Goal: Task Accomplishment & Management: Use online tool/utility

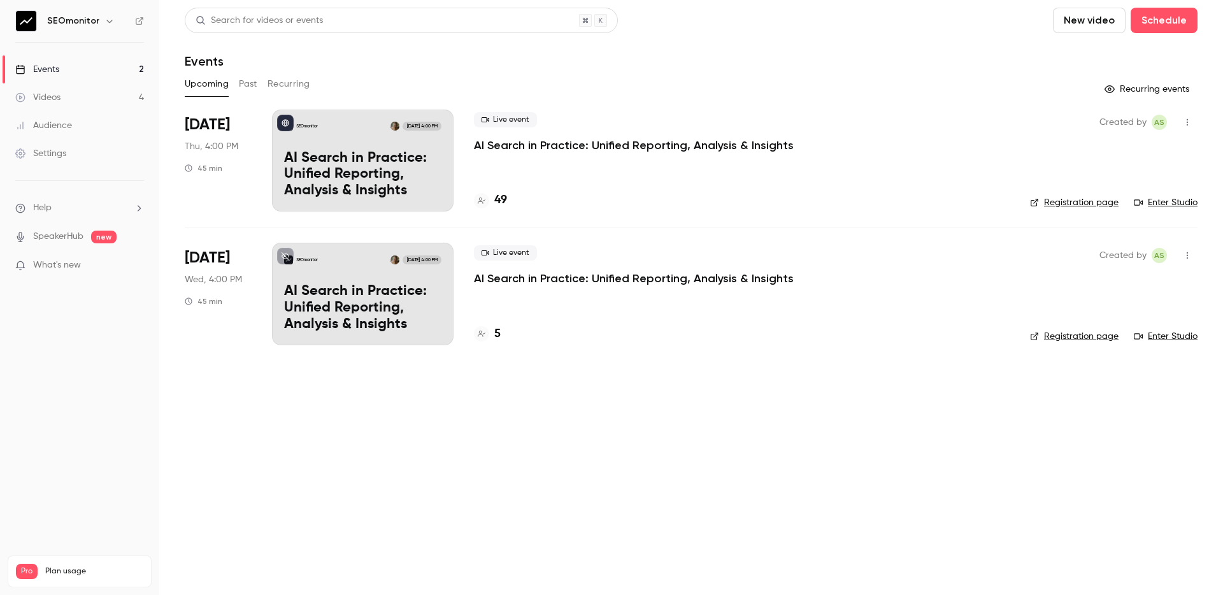
click at [659, 421] on main "Search for videos or events New video Schedule Events Upcoming Past Recurring R…" at bounding box center [691, 297] width 1064 height 595
click at [647, 200] on div "49" at bounding box center [742, 200] width 536 height 17
click at [499, 201] on h4 "49" at bounding box center [500, 200] width 13 height 17
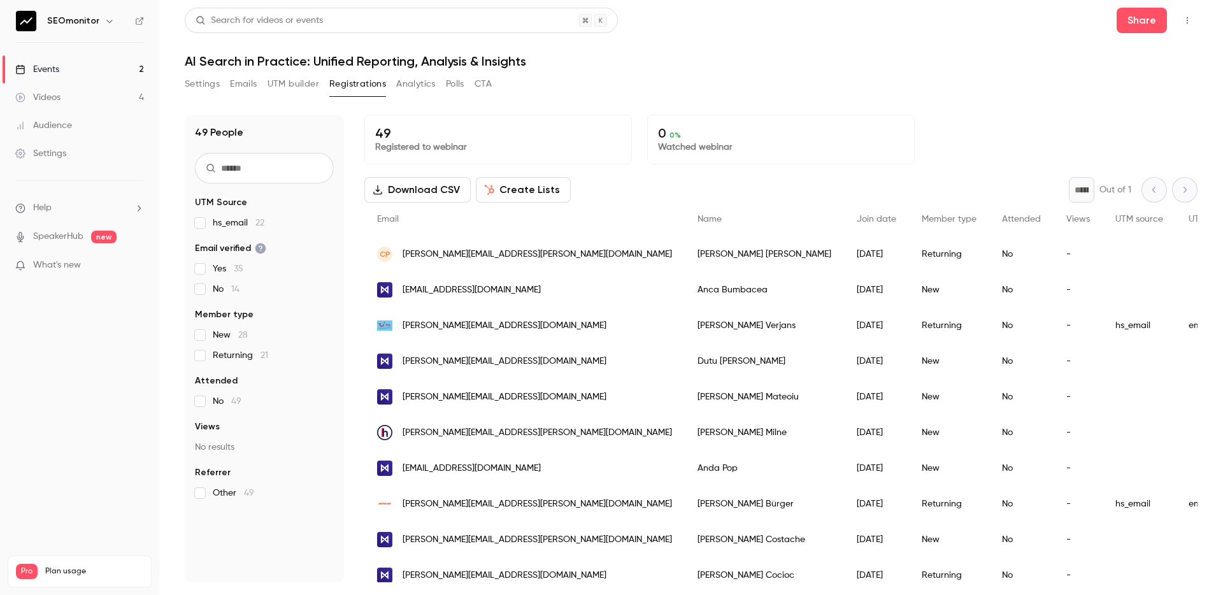
click at [525, 189] on button "Create Lists" at bounding box center [523, 189] width 95 height 25
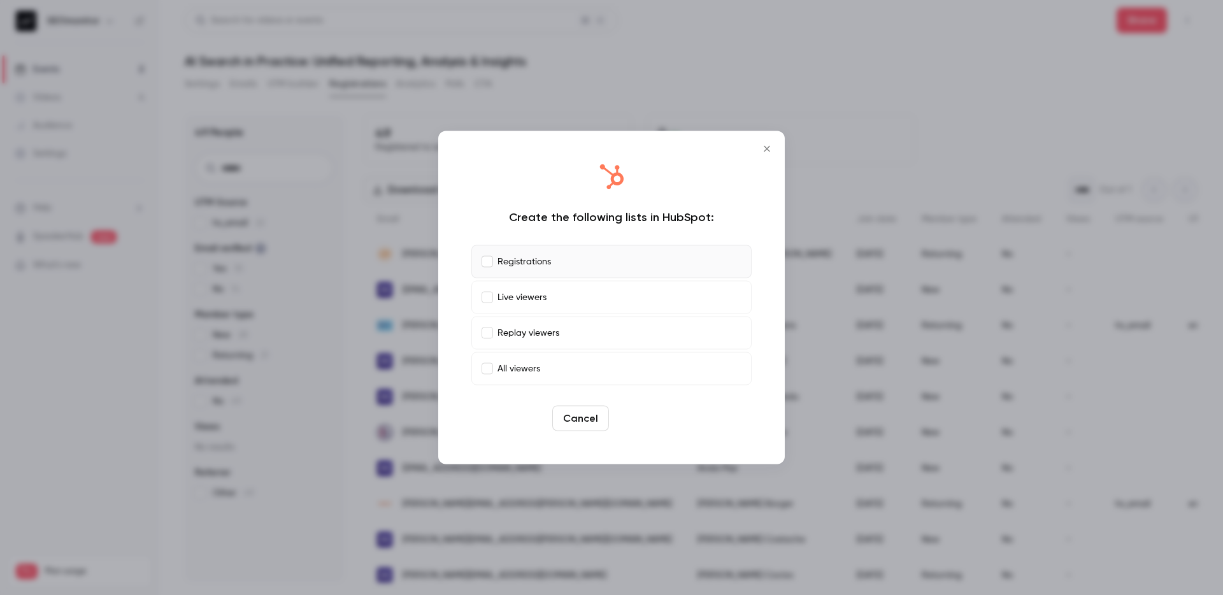
click at [630, 420] on button "Create" at bounding box center [642, 418] width 57 height 25
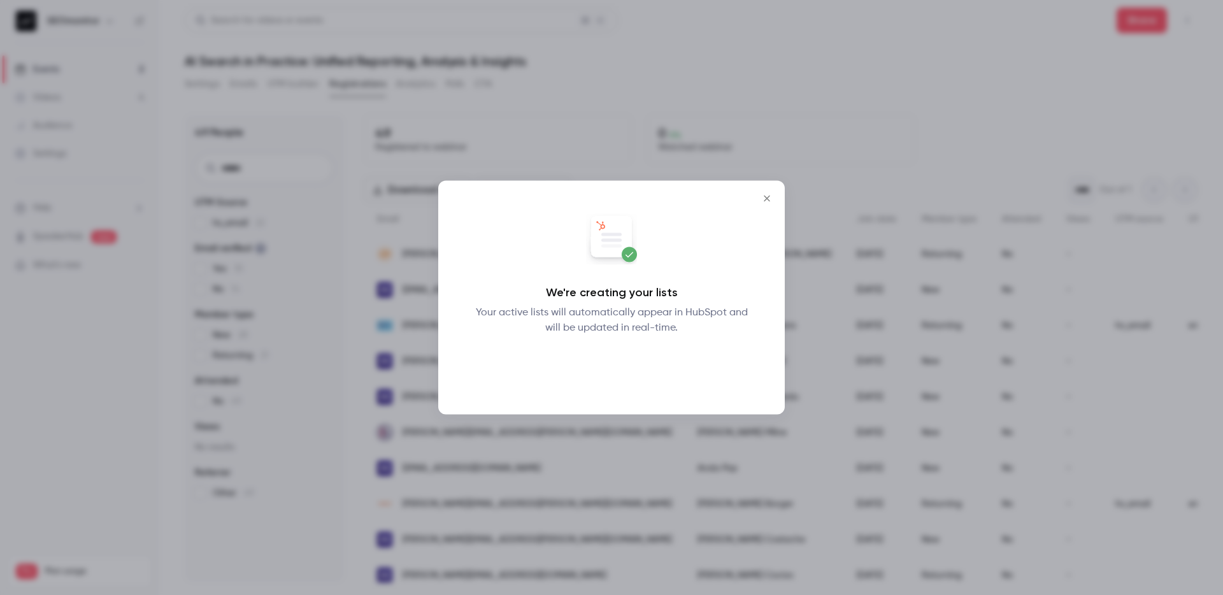
click at [616, 367] on button "Okay" at bounding box center [612, 368] width 47 height 25
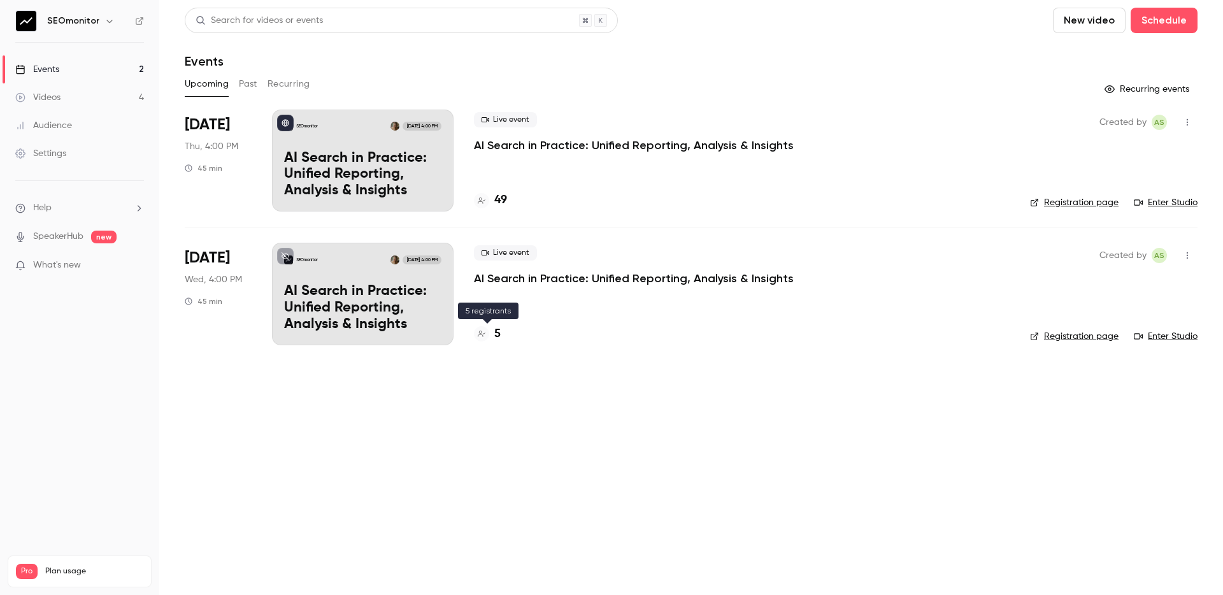
click at [496, 334] on h4 "5" at bounding box center [497, 334] width 6 height 17
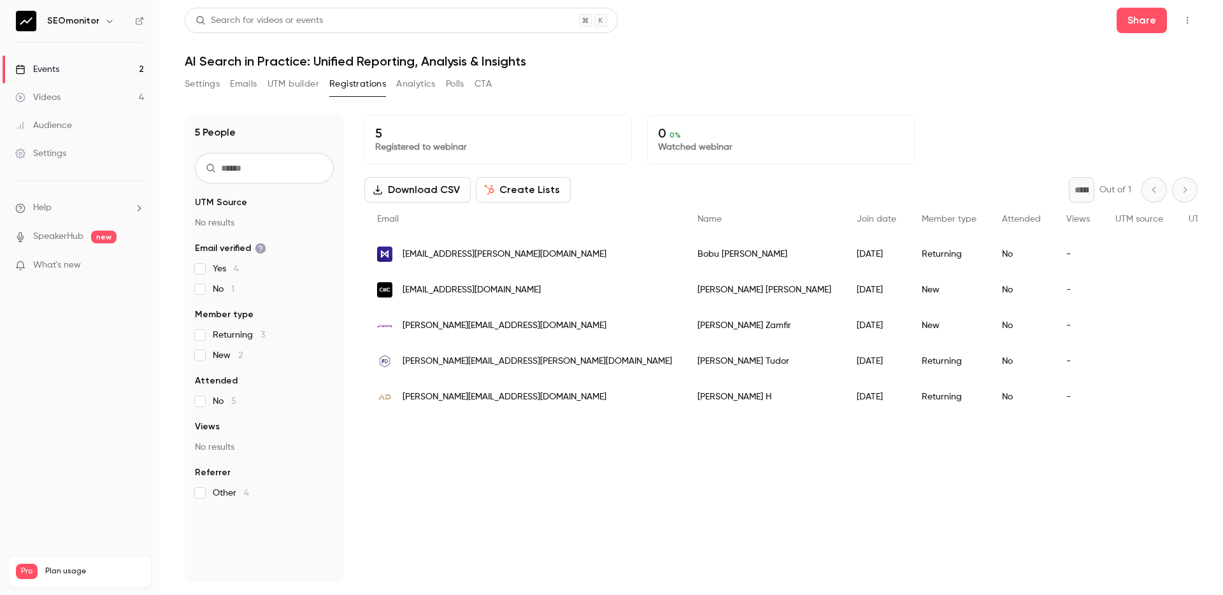
click at [517, 186] on button "Create Lists" at bounding box center [523, 189] width 95 height 25
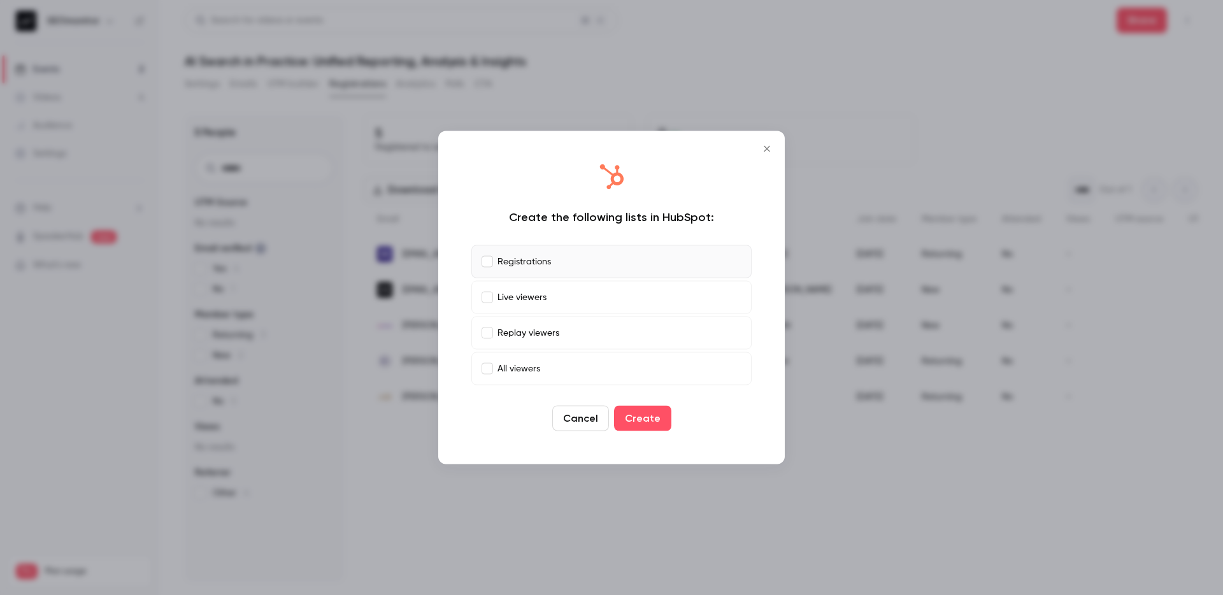
click at [628, 413] on button "Create" at bounding box center [642, 418] width 57 height 25
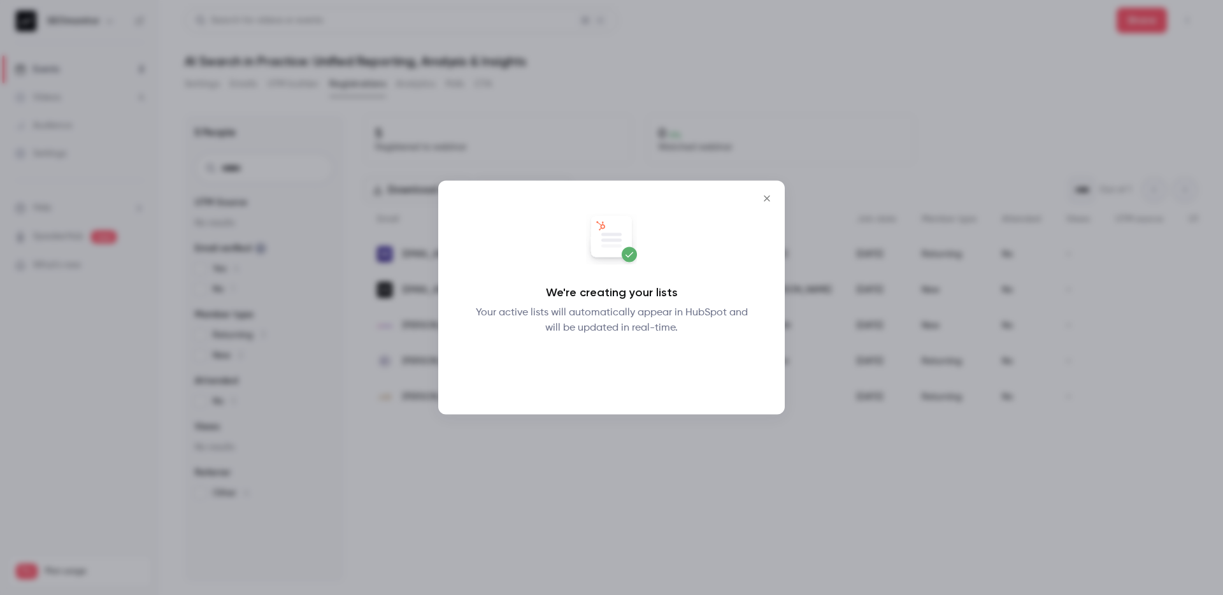
click at [622, 364] on button "Okay" at bounding box center [612, 368] width 47 height 25
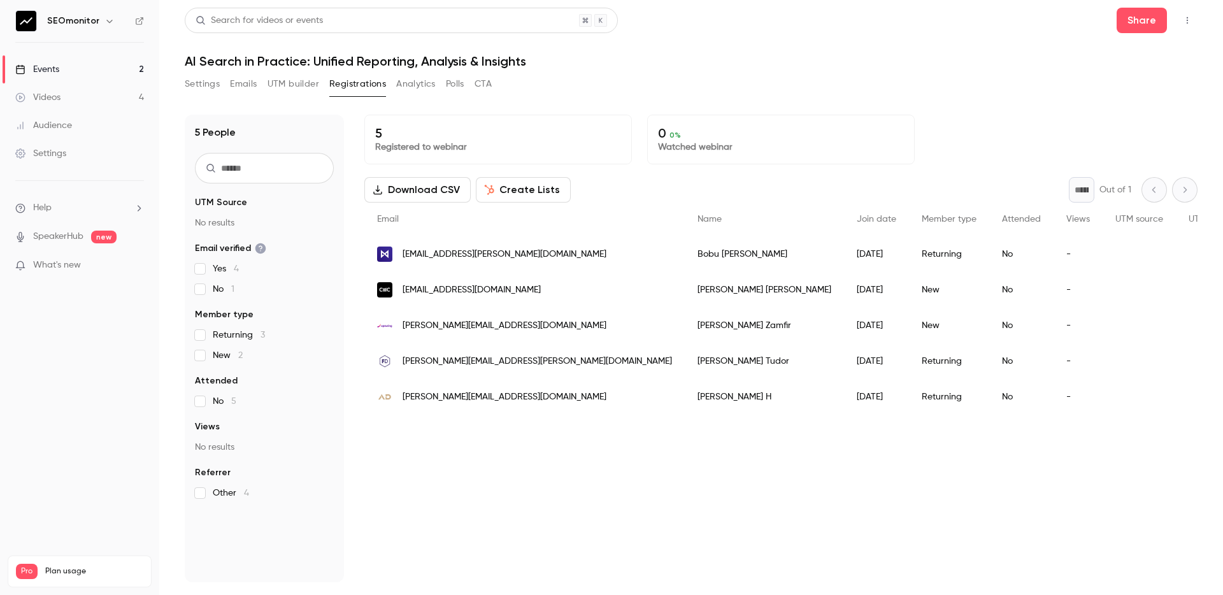
click at [516, 187] on button "Create Lists" at bounding box center [523, 189] width 95 height 25
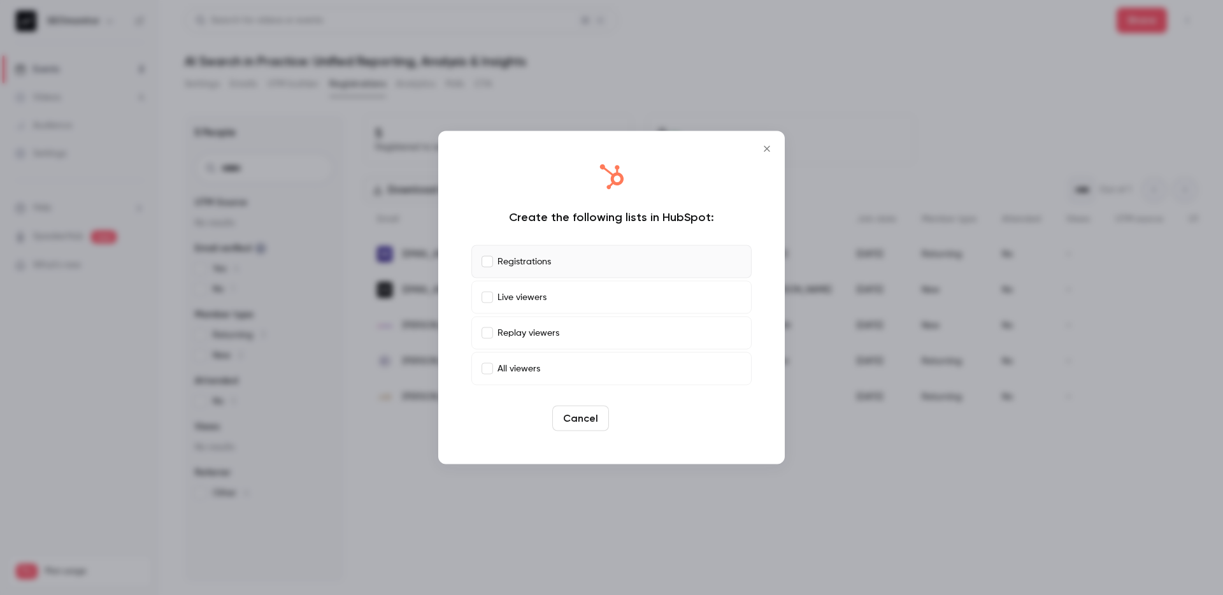
click at [645, 426] on button "Create" at bounding box center [642, 418] width 57 height 25
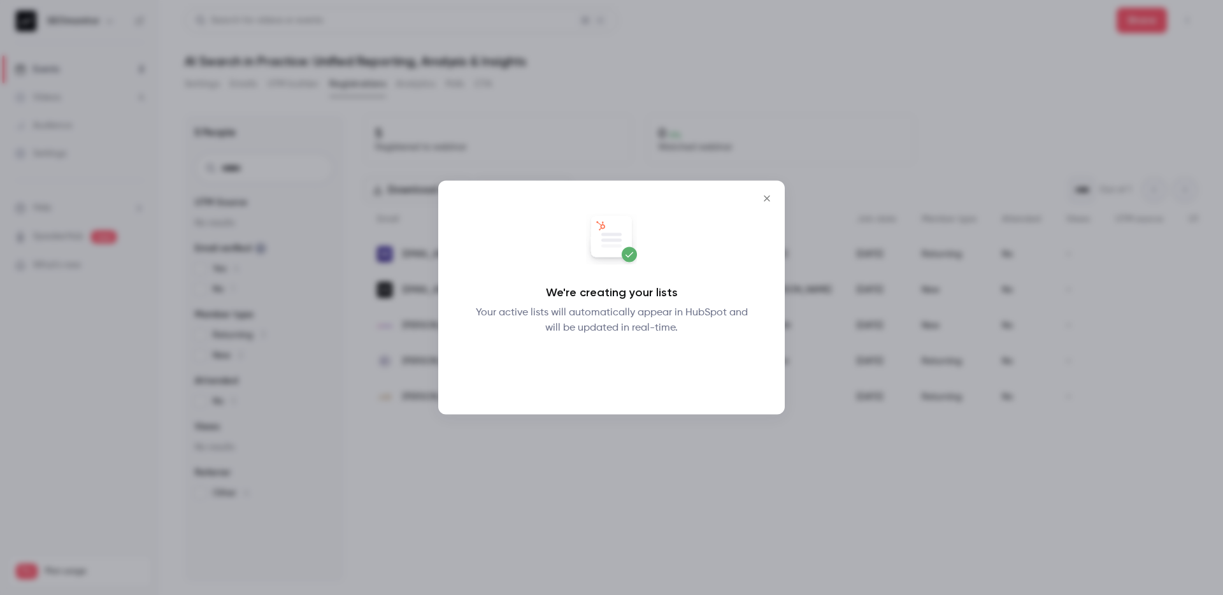
click at [613, 368] on button "Okay" at bounding box center [612, 368] width 47 height 25
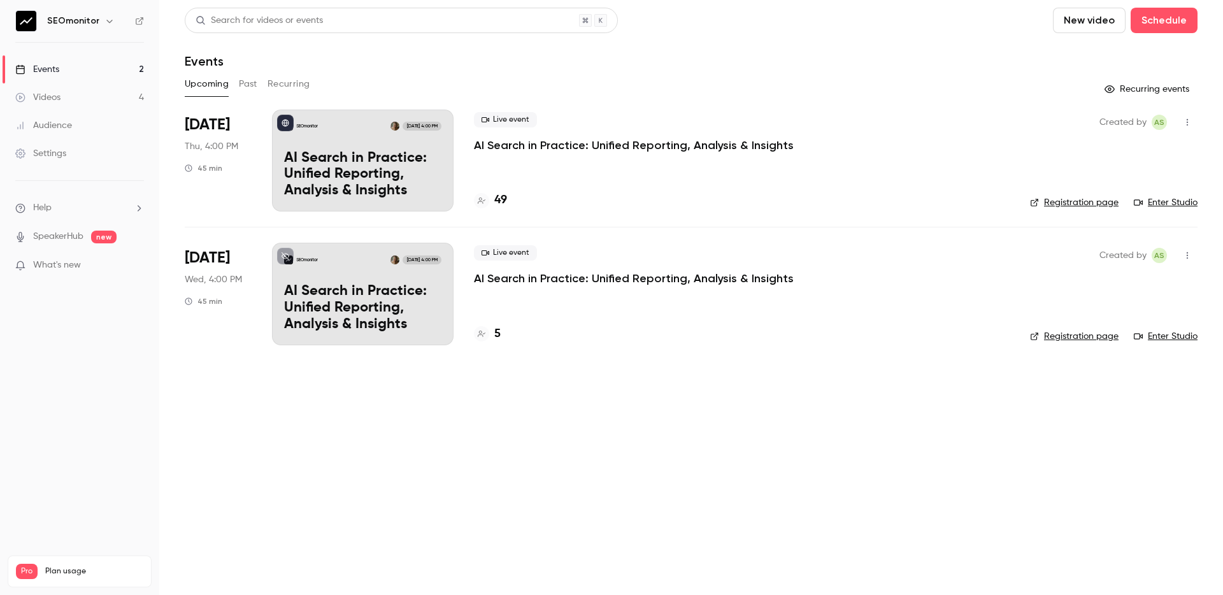
click at [1155, 203] on link "Enter Studio" at bounding box center [1166, 202] width 64 height 13
